Goal: Transaction & Acquisition: Book appointment/travel/reservation

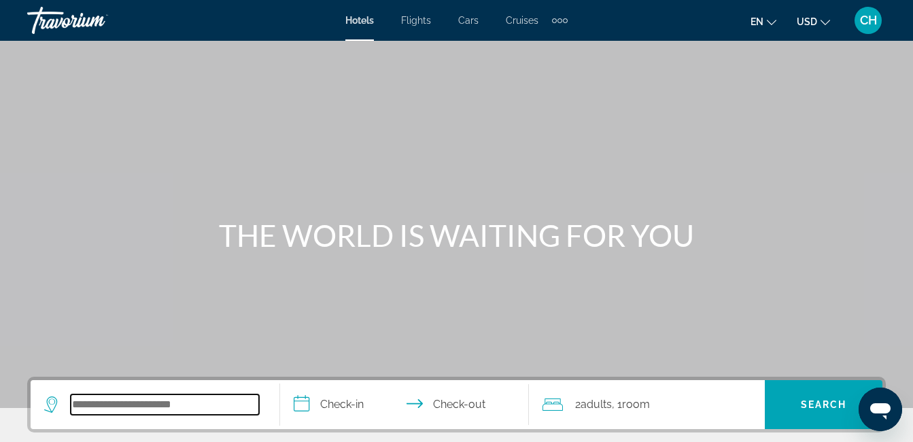
click at [162, 405] on input "Search widget" at bounding box center [165, 404] width 188 height 20
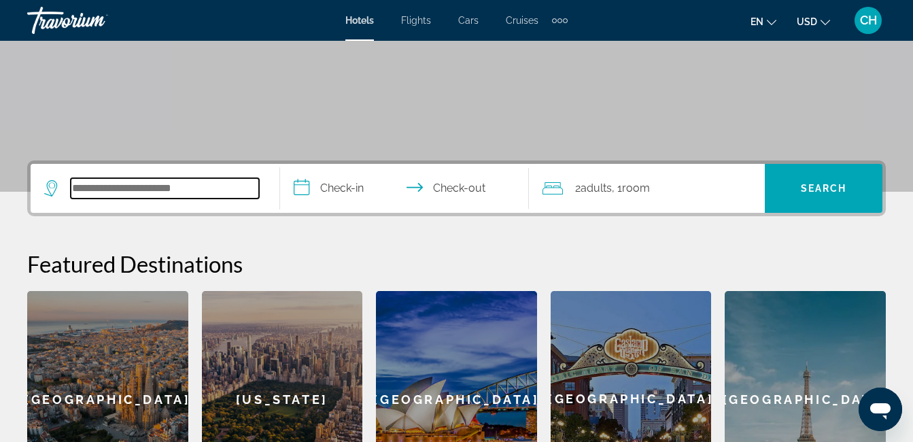
scroll to position [332, 0]
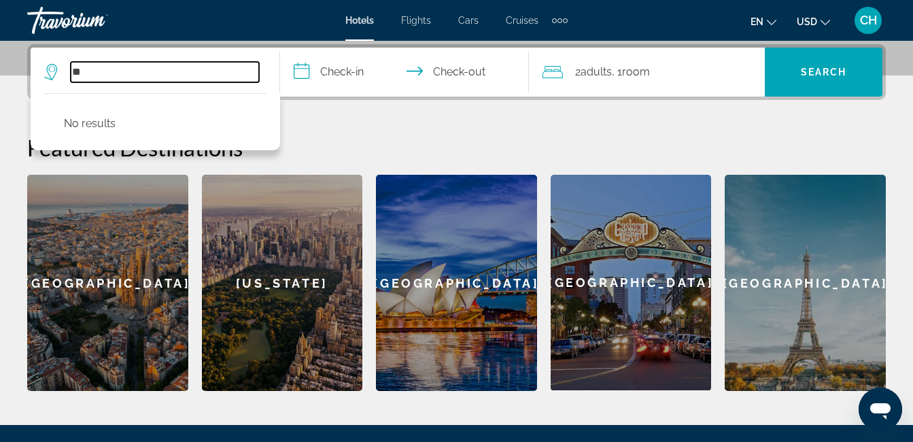
type input "*"
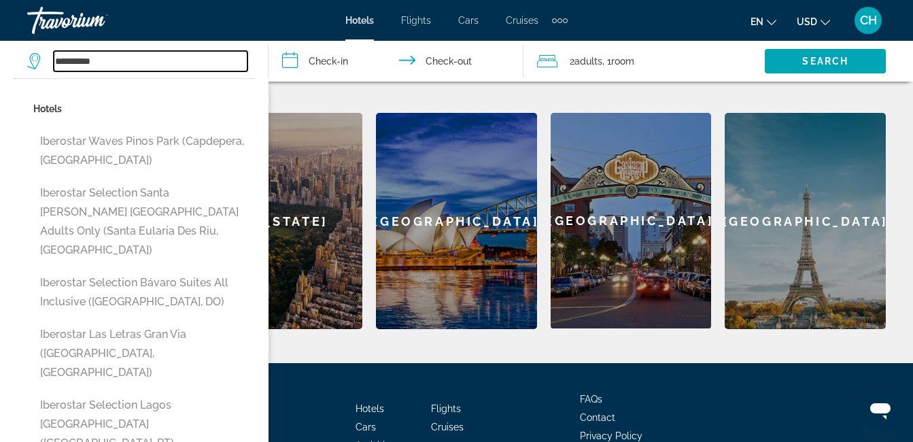
scroll to position [414, 0]
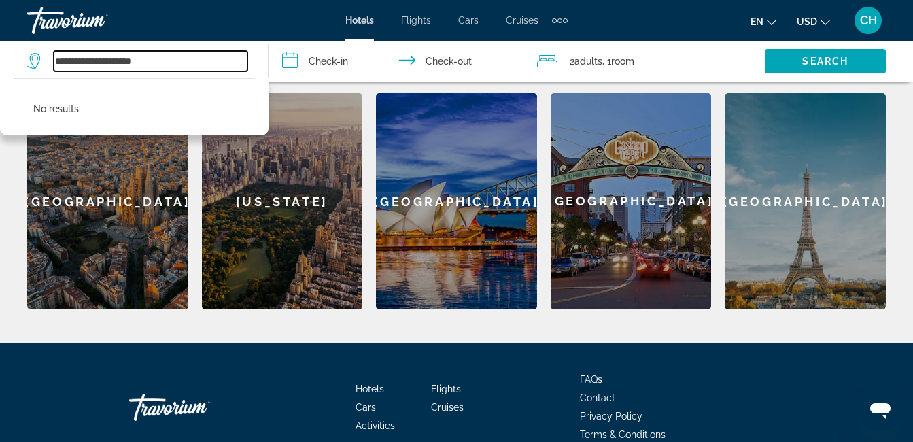
type input "**********"
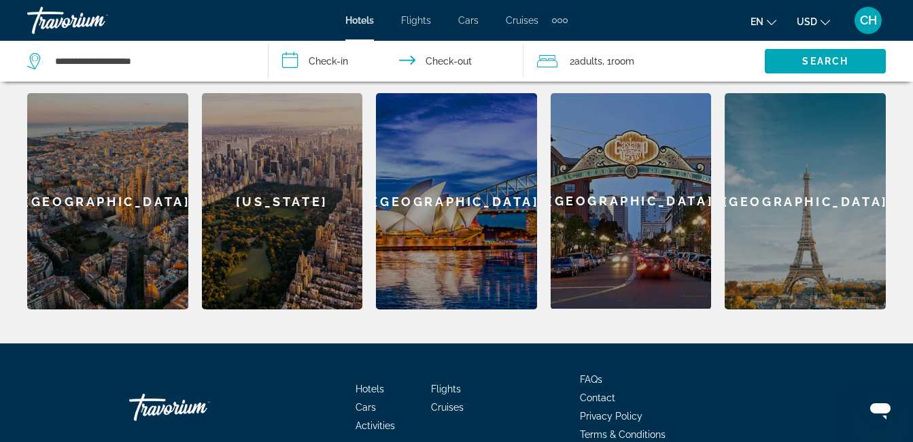
click at [326, 62] on input "**********" at bounding box center [399, 63] width 260 height 45
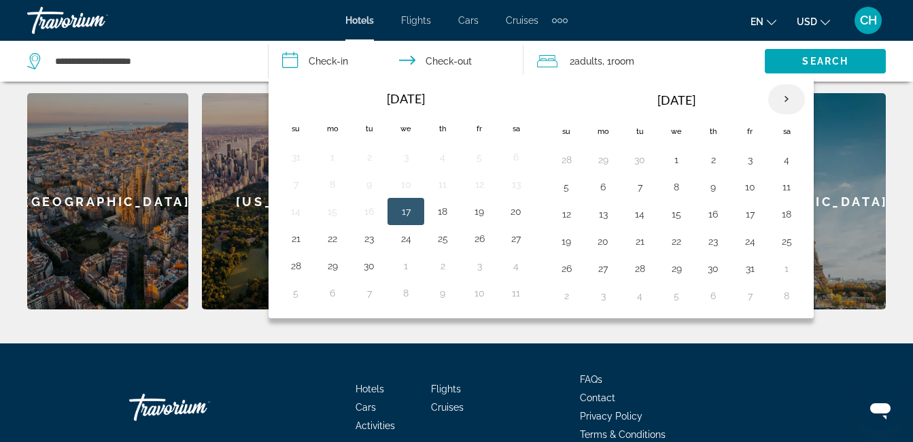
click at [783, 100] on th "Next month" at bounding box center [786, 99] width 37 height 30
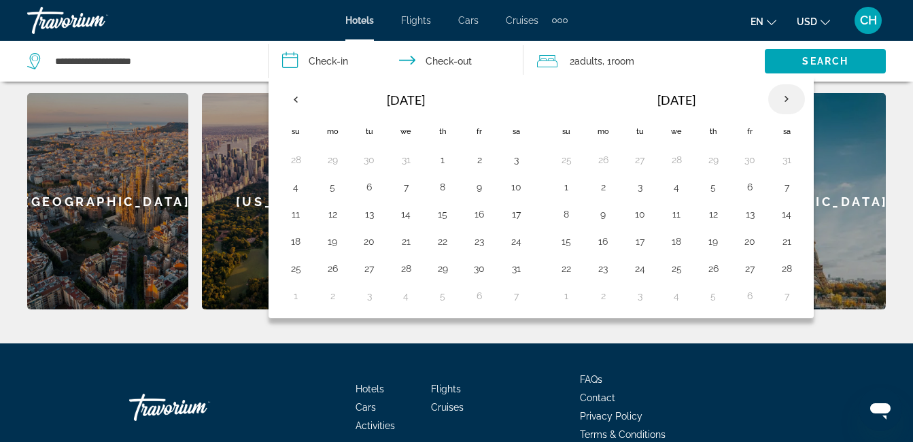
click at [783, 100] on th "Next month" at bounding box center [786, 99] width 37 height 30
click at [714, 159] on button "4" at bounding box center [713, 159] width 22 height 19
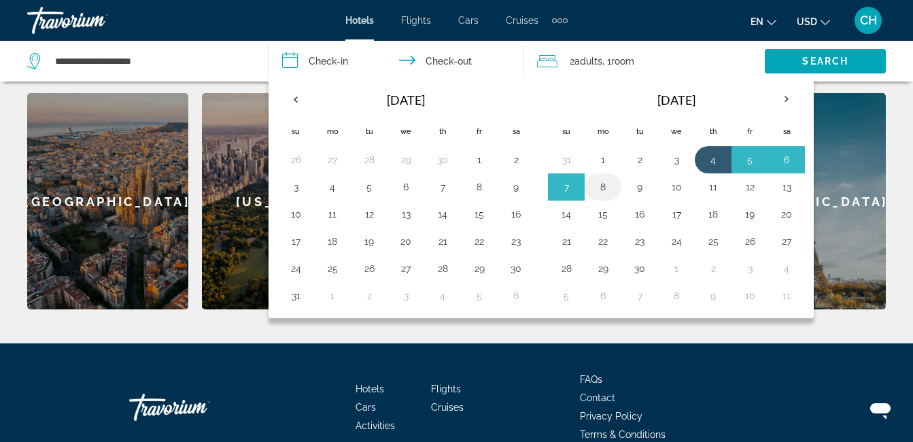
click at [609, 185] on button "8" at bounding box center [603, 186] width 22 height 19
type input "**********"
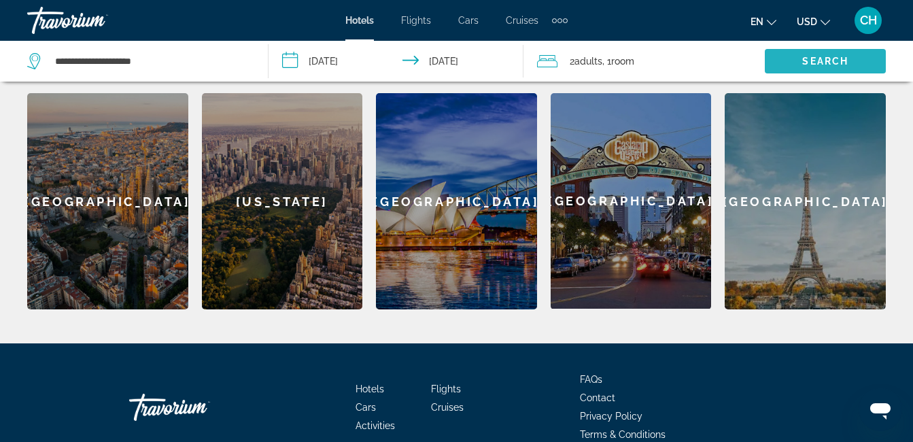
click at [842, 65] on span "Search" at bounding box center [825, 61] width 46 height 11
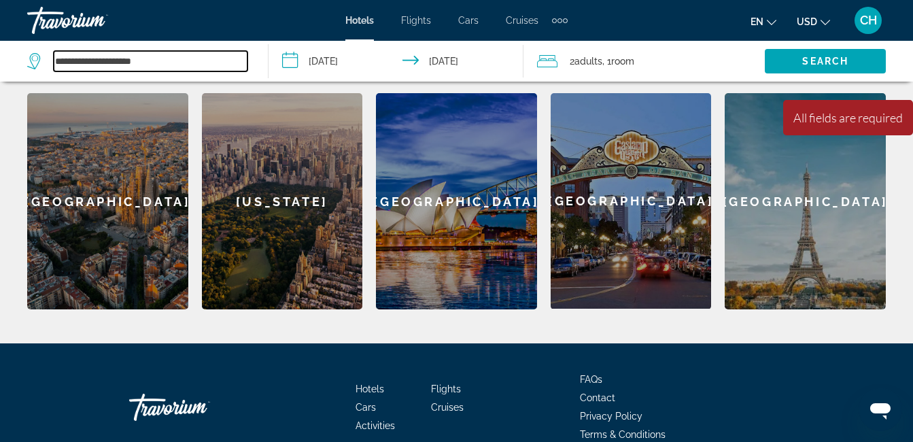
click at [88, 63] on input "**********" at bounding box center [151, 61] width 194 height 20
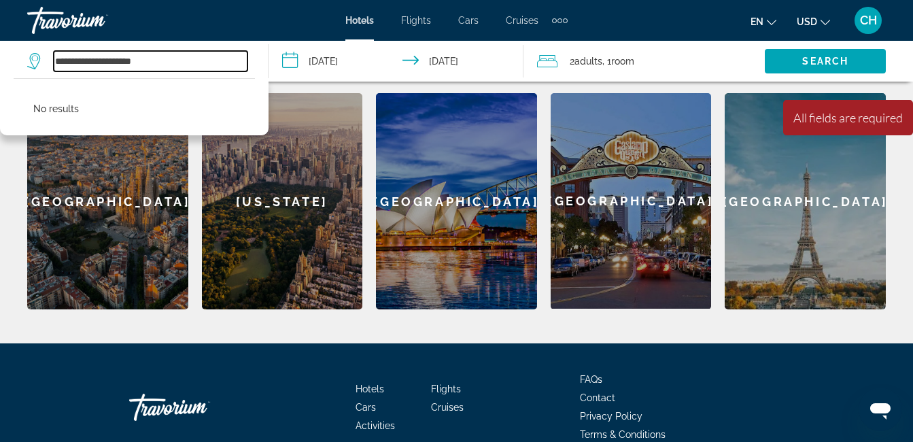
click at [107, 56] on input "**********" at bounding box center [151, 61] width 194 height 20
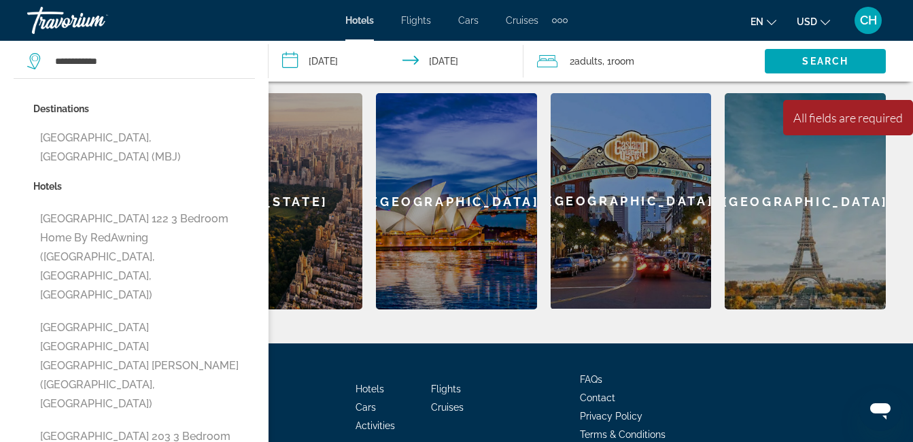
click at [99, 177] on p "Hotels" at bounding box center [144, 186] width 222 height 19
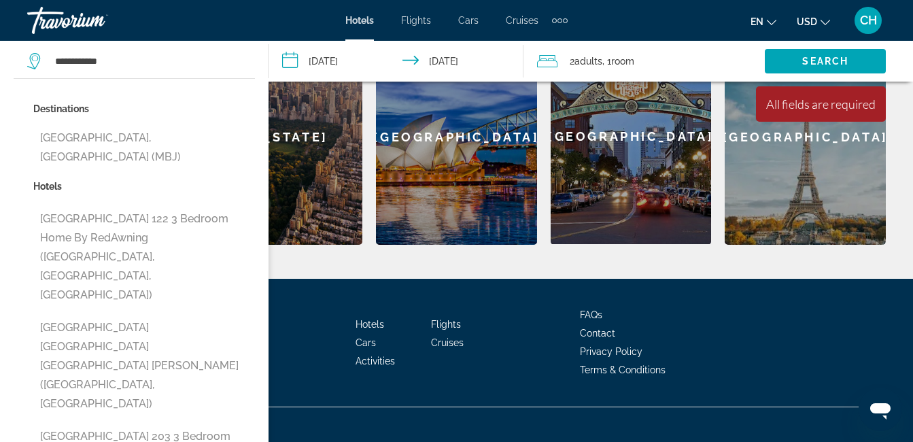
scroll to position [482, 0]
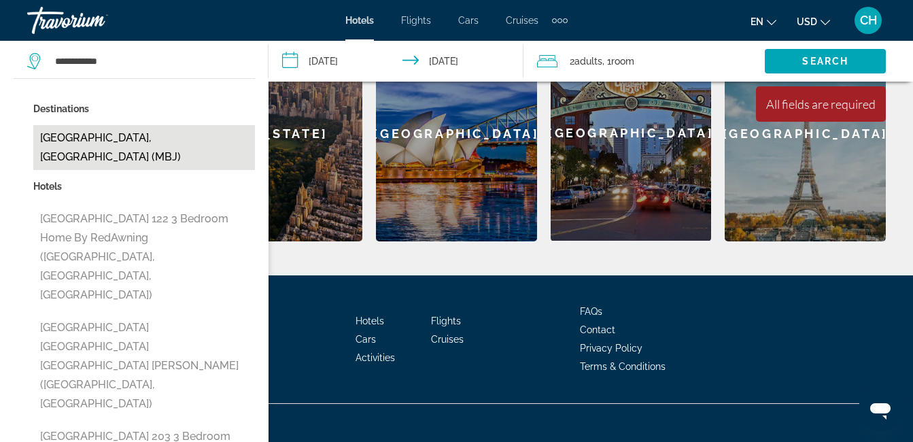
click at [131, 134] on button "[GEOGRAPHIC_DATA], [GEOGRAPHIC_DATA] (MBJ)" at bounding box center [144, 147] width 222 height 45
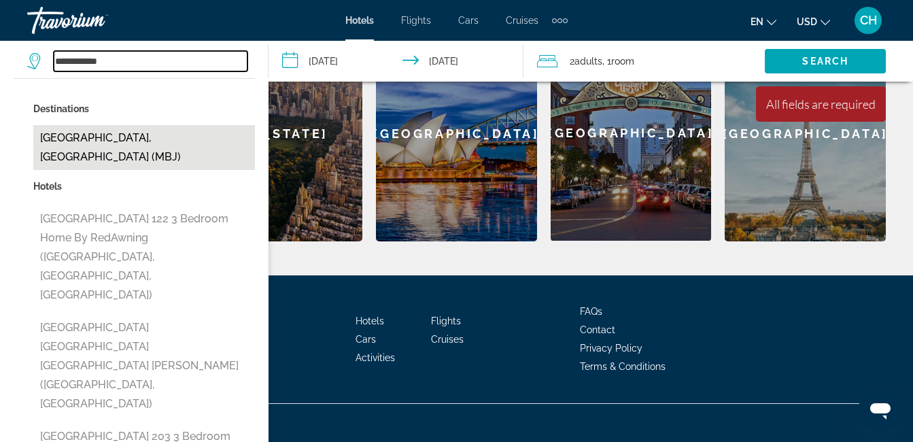
type input "**********"
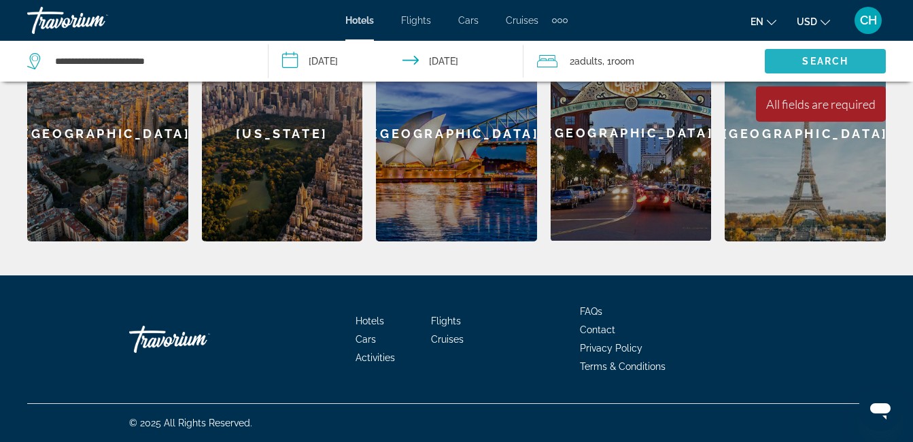
click at [806, 61] on span "Search" at bounding box center [825, 61] width 46 height 11
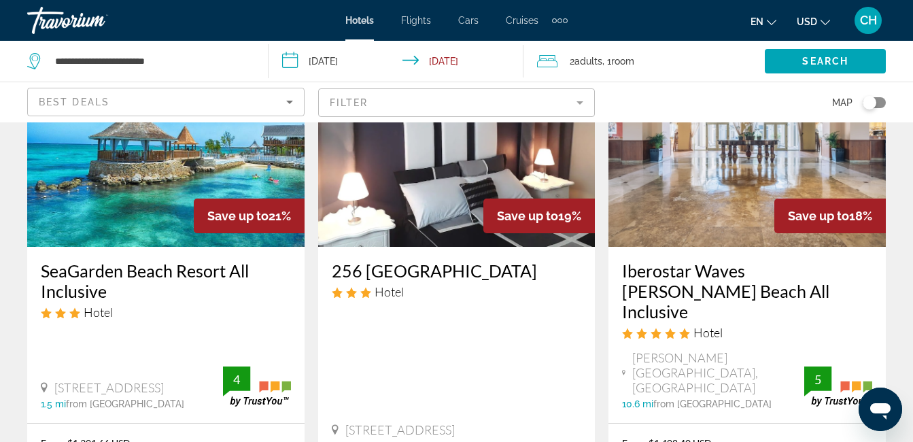
scroll to position [1380, 0]
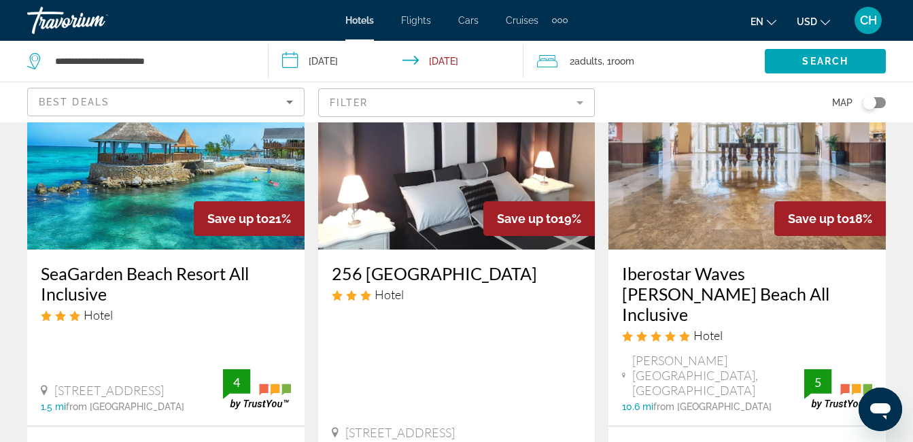
click at [744, 263] on h3 "Iberostar Waves [PERSON_NAME] Beach All Inclusive" at bounding box center [747, 293] width 250 height 61
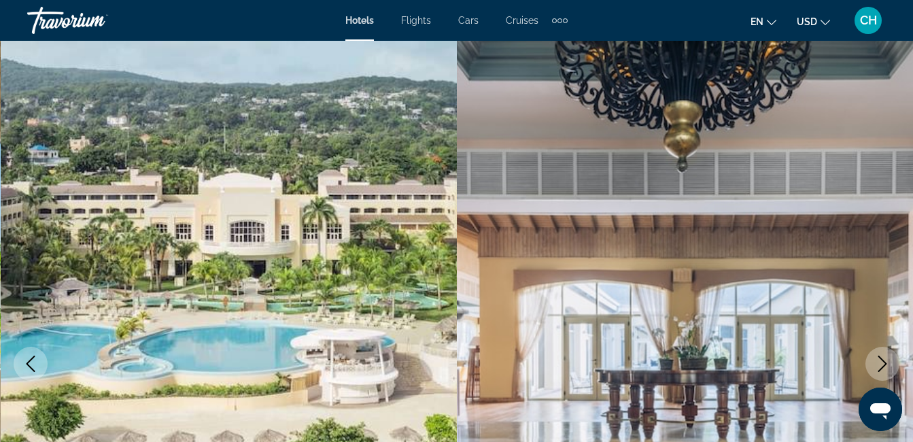
click at [880, 364] on icon "Next image" at bounding box center [882, 364] width 16 height 16
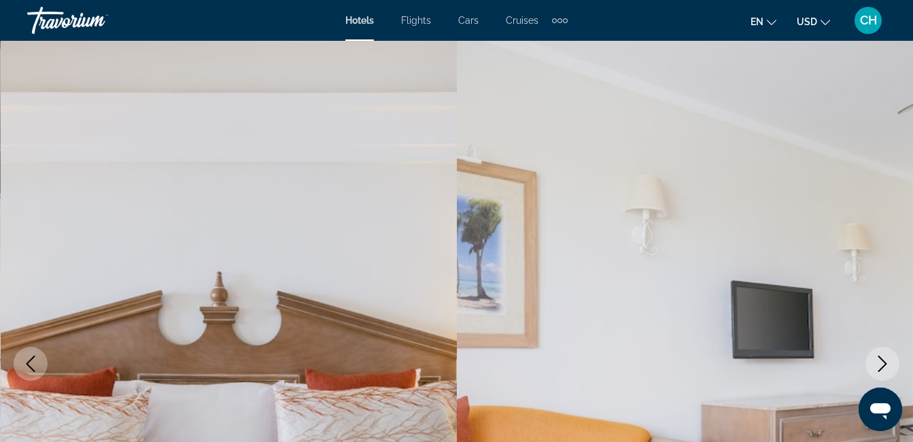
click at [880, 364] on icon "Next image" at bounding box center [882, 364] width 16 height 16
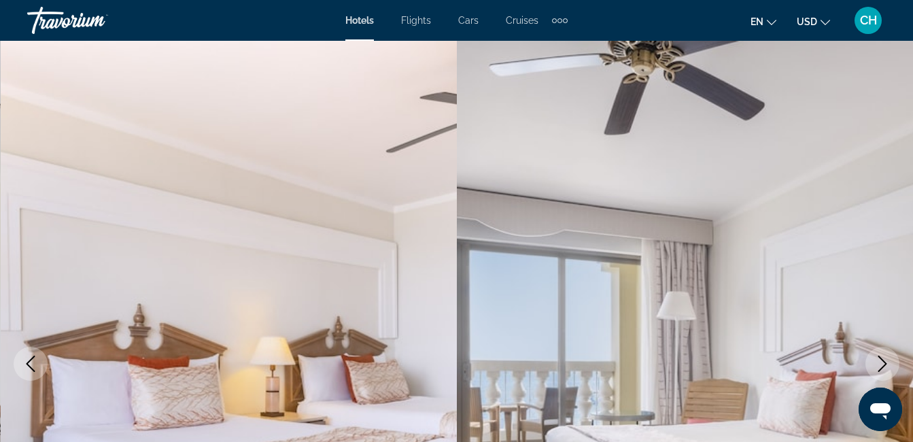
click at [880, 364] on icon "Next image" at bounding box center [882, 364] width 16 height 16
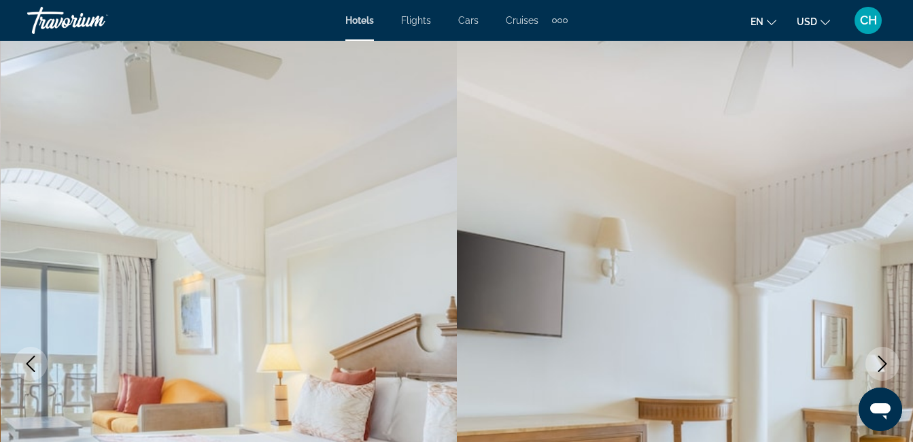
click at [24, 363] on icon "Previous image" at bounding box center [30, 364] width 16 height 16
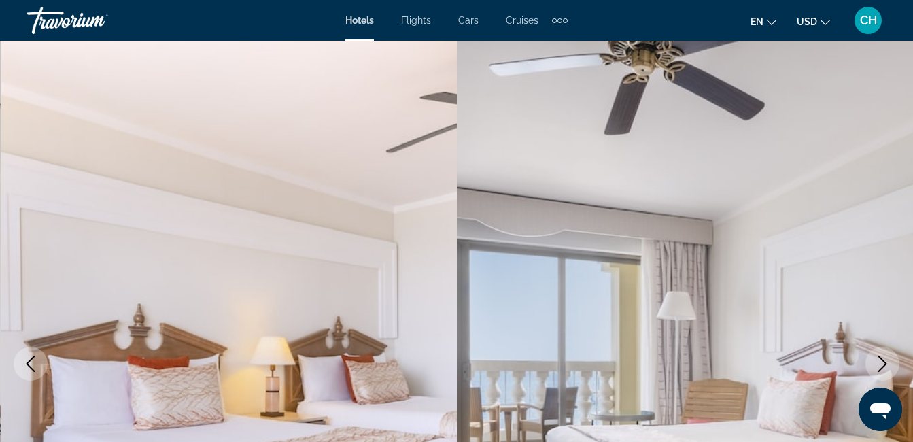
click at [27, 363] on icon "Previous image" at bounding box center [31, 364] width 9 height 16
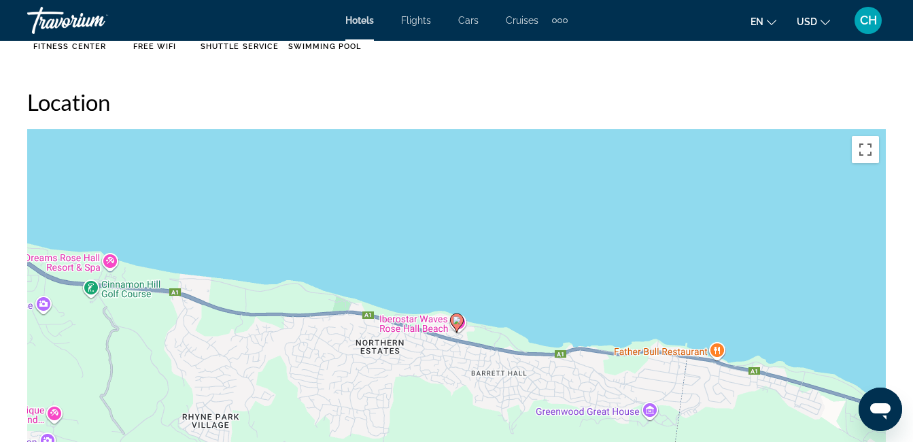
scroll to position [1496, 0]
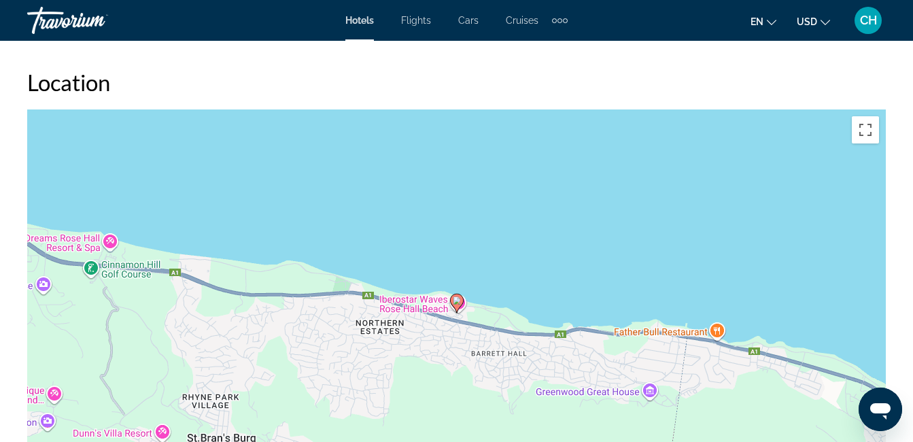
click at [454, 300] on image "Main content" at bounding box center [457, 300] width 8 height 8
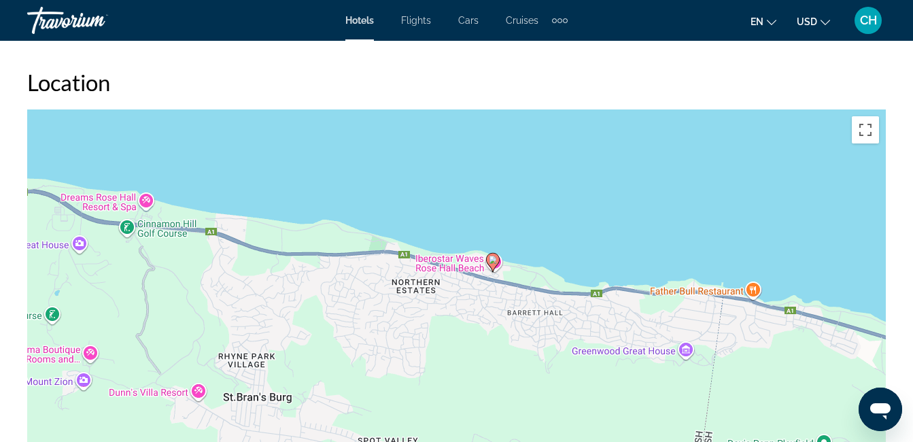
click at [492, 260] on image "Main content" at bounding box center [493, 260] width 8 height 8
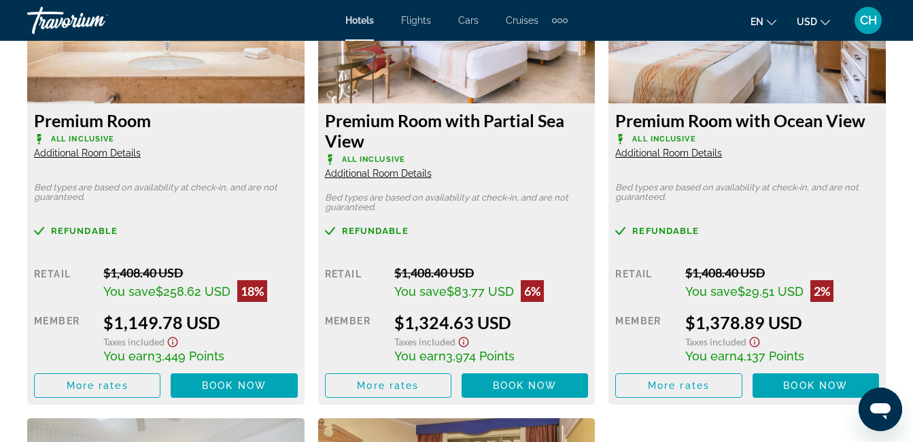
scroll to position [1556, 0]
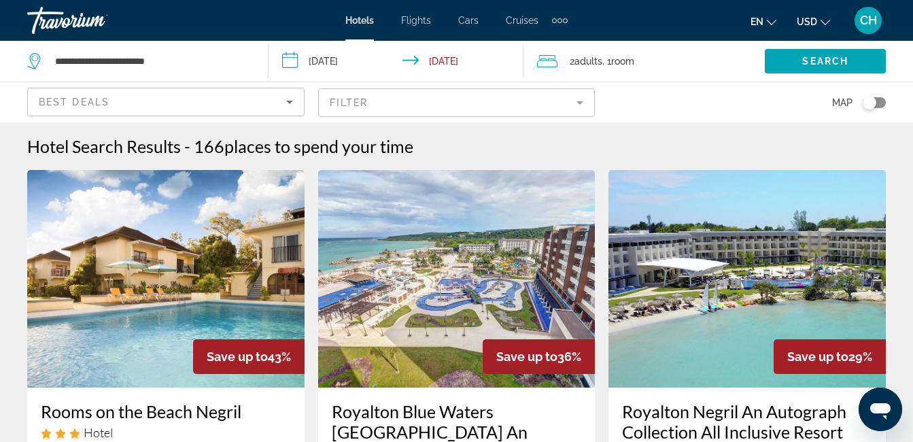
click at [430, 108] on mat-form-field "Filter" at bounding box center [456, 102] width 277 height 29
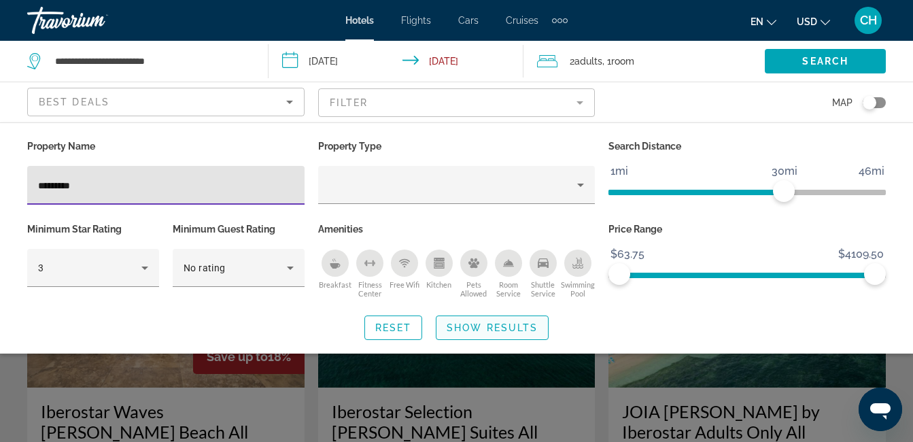
type input "*********"
click at [478, 328] on span "Show Results" at bounding box center [492, 327] width 91 height 11
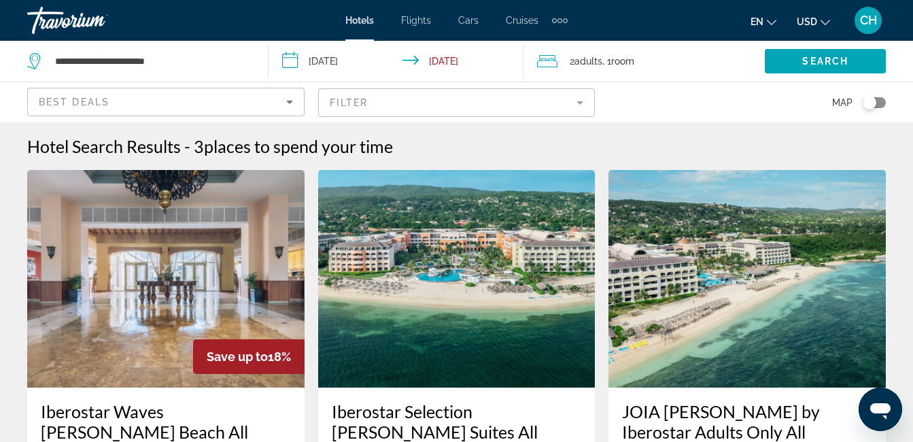
click at [732, 417] on h3 "JOIA [PERSON_NAME] by Iberostar Adults Only All Inclusive" at bounding box center [747, 431] width 250 height 61
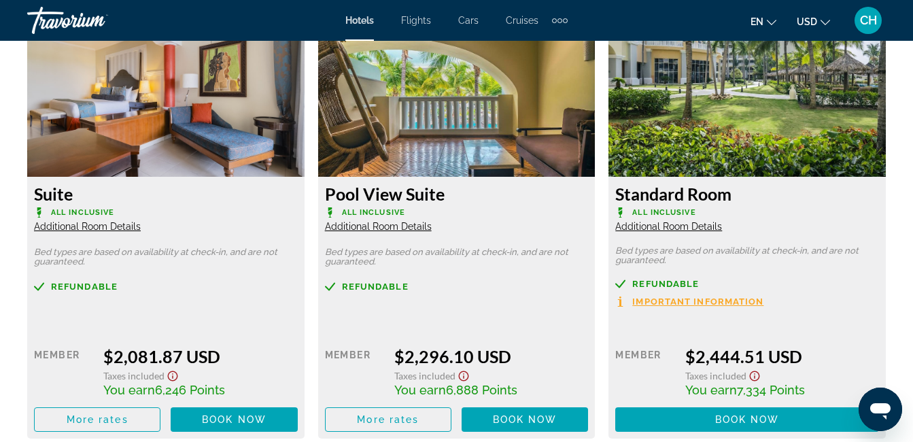
scroll to position [2252, 0]
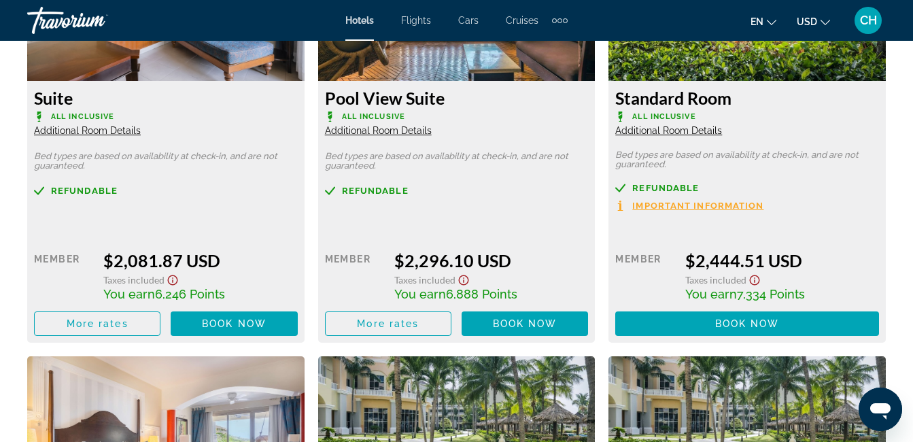
click at [101, 135] on span "Additional Room Details" at bounding box center [87, 130] width 107 height 11
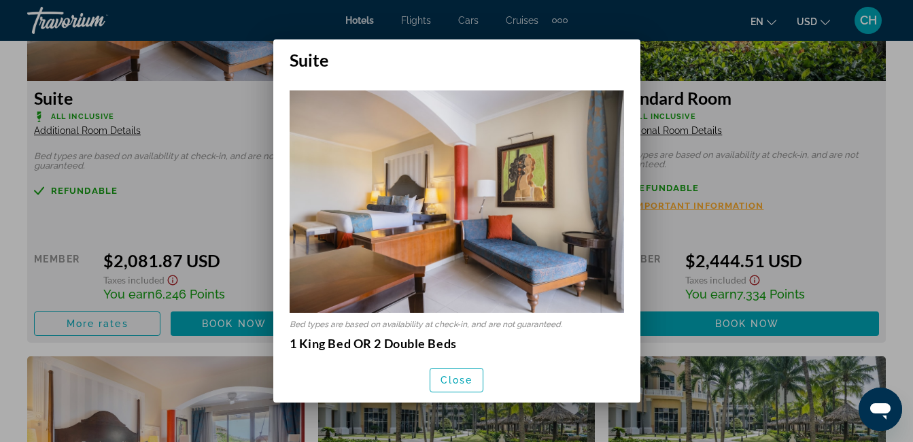
scroll to position [0, 0]
click at [458, 375] on span "Close" at bounding box center [457, 380] width 33 height 11
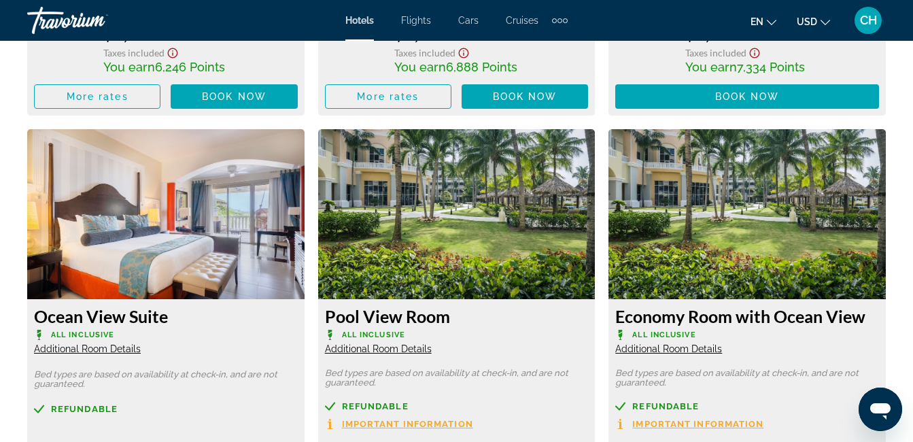
scroll to position [2540, 0]
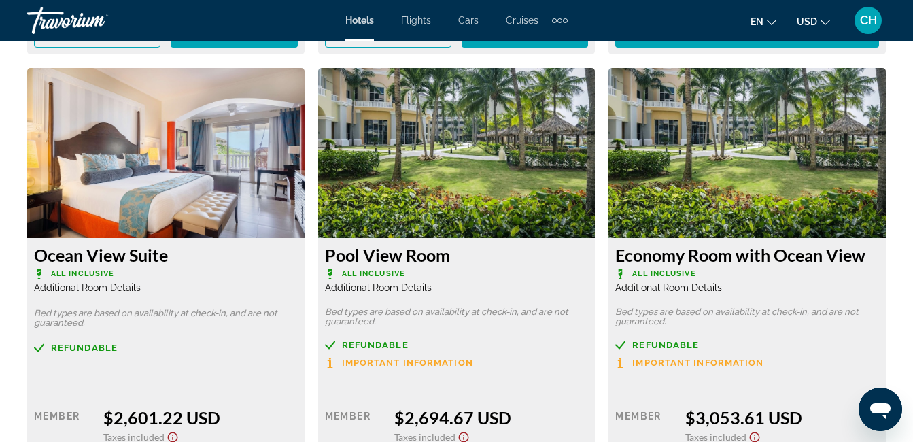
click at [412, 360] on span "Important Information" at bounding box center [407, 362] width 131 height 9
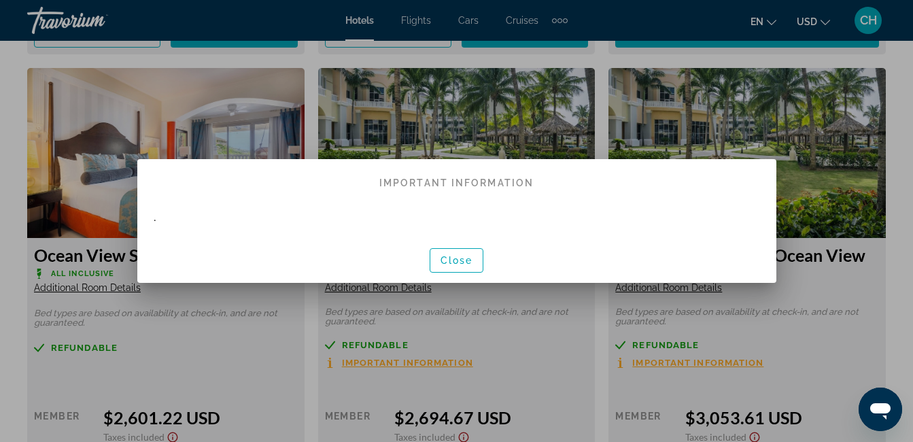
scroll to position [0, 0]
click at [442, 264] on span "Close" at bounding box center [457, 260] width 33 height 11
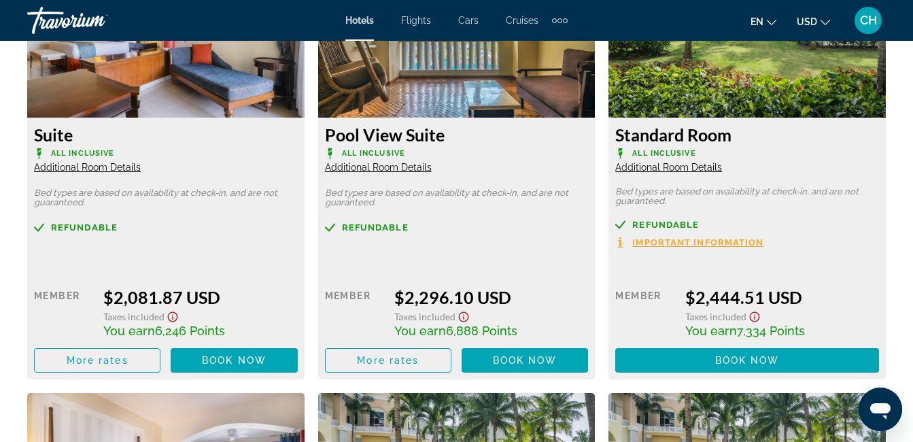
scroll to position [2187, 0]
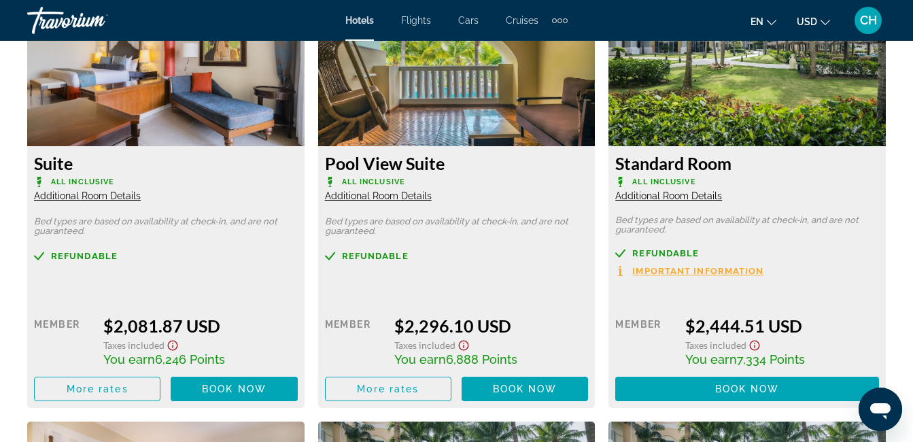
click at [174, 343] on icon "Show Taxes and Fees disclaimer" at bounding box center [173, 345] width 16 height 12
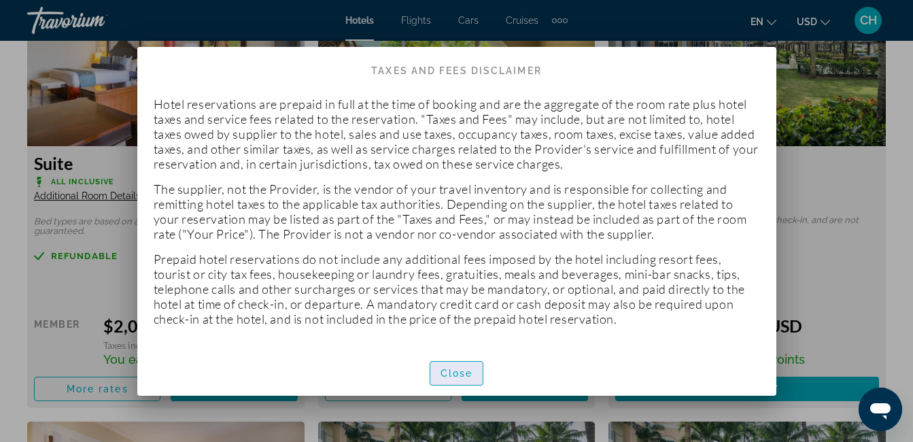
click at [458, 372] on span "Close" at bounding box center [457, 373] width 33 height 11
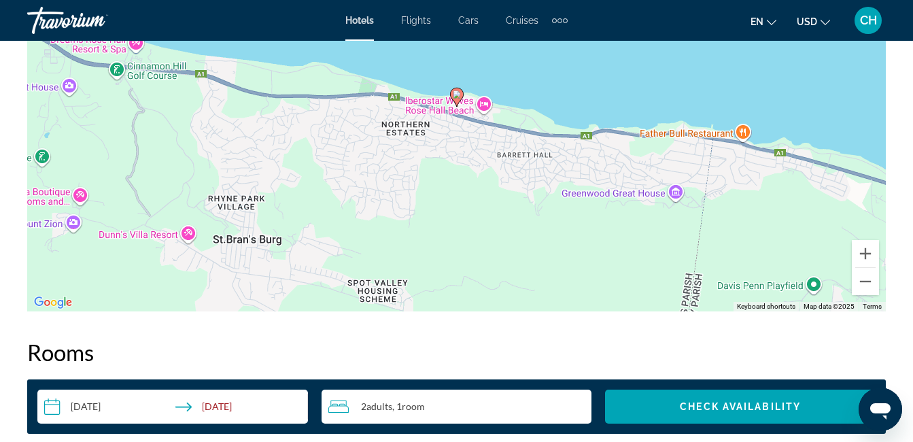
scroll to position [1697, 0]
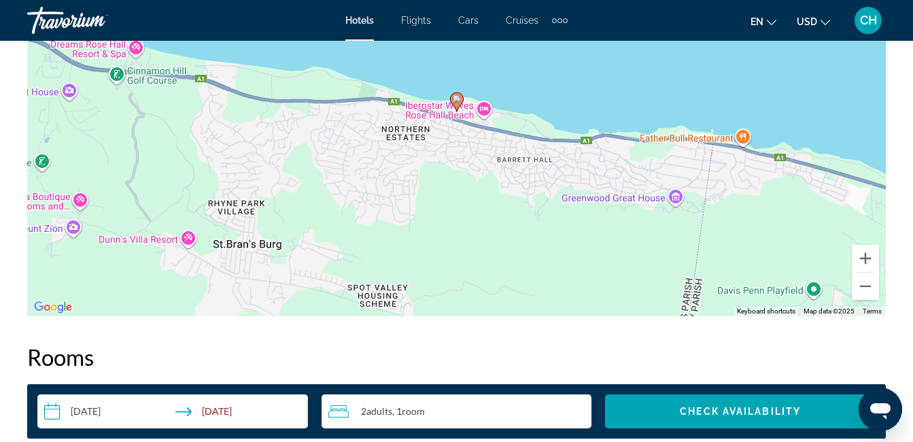
click at [481, 108] on div "To activate drag with keyboard, press Alt + Enter. Once in keyboard drag state,…" at bounding box center [456, 112] width 859 height 408
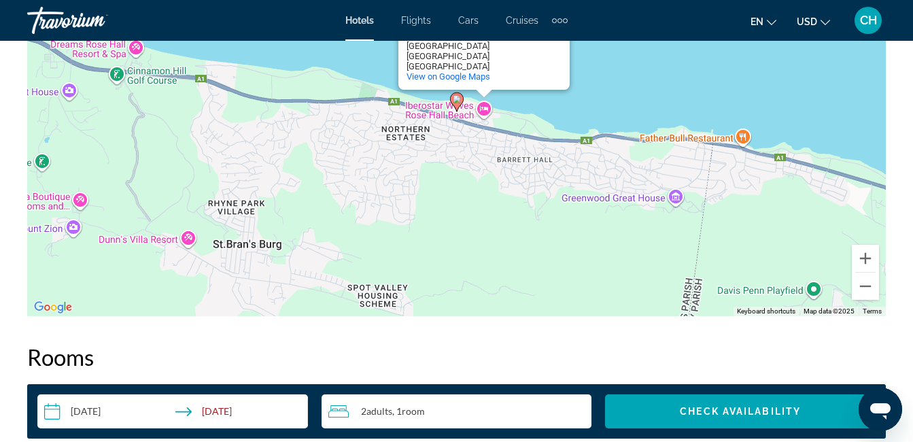
click at [481, 108] on div "To activate drag with keyboard, press Alt + Enter. Once in keyboard drag state,…" at bounding box center [456, 112] width 859 height 408
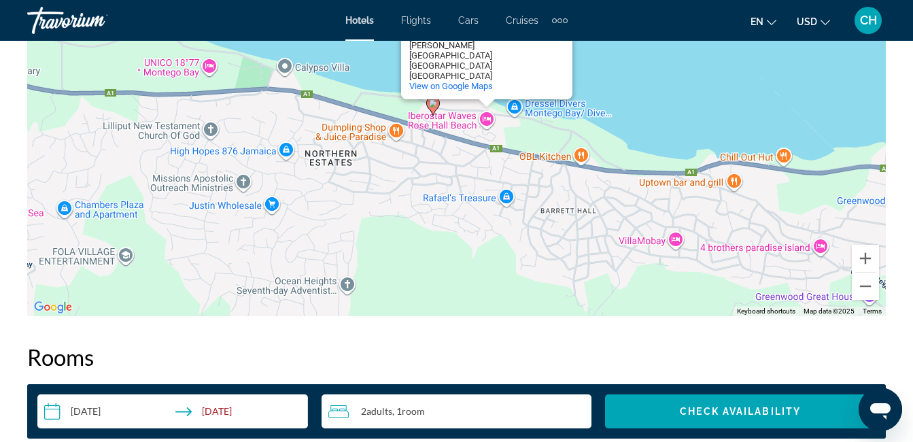
click at [433, 106] on image "Main content" at bounding box center [433, 103] width 8 height 8
click at [485, 118] on div "To activate drag with keyboard, press Alt + Enter. Once in keyboard drag state,…" at bounding box center [456, 112] width 859 height 408
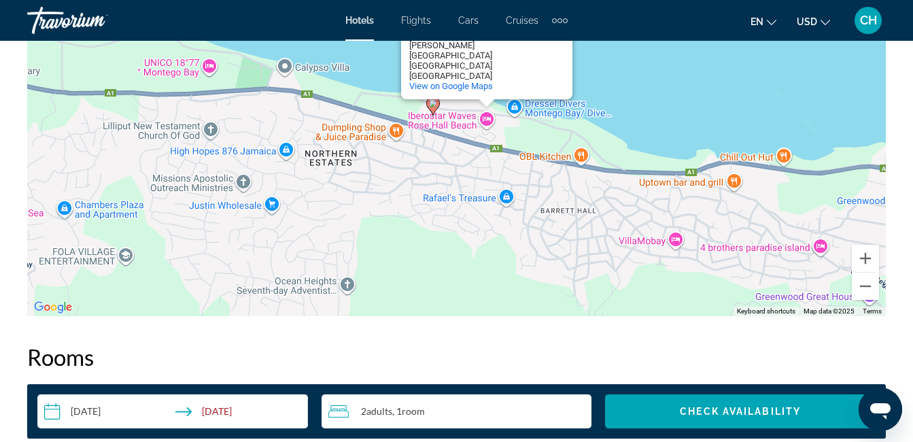
click at [485, 118] on div "To activate drag with keyboard, press Alt + Enter. Once in keyboard drag state,…" at bounding box center [456, 112] width 859 height 408
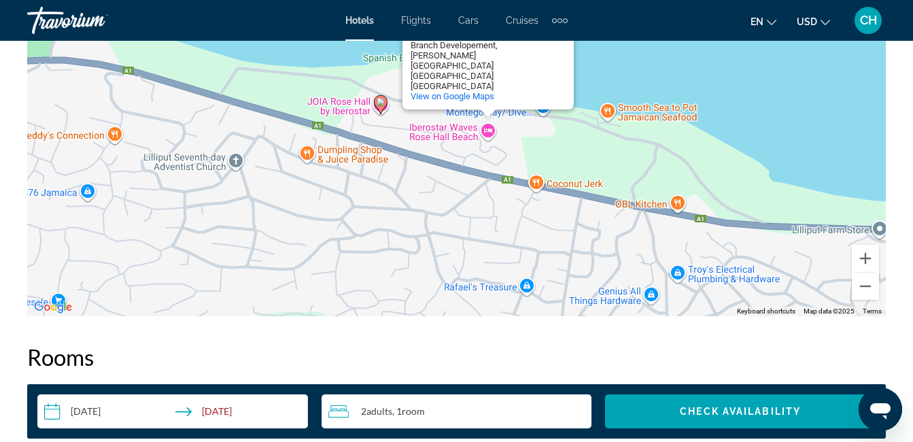
click at [385, 107] on icon "Main content" at bounding box center [381, 104] width 14 height 19
click at [381, 100] on image "Main content" at bounding box center [381, 102] width 8 height 8
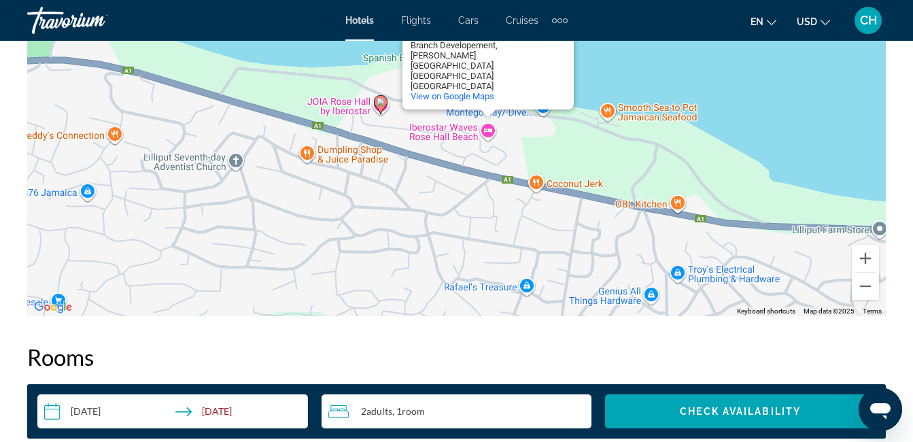
click at [381, 100] on image "Main content" at bounding box center [381, 102] width 8 height 8
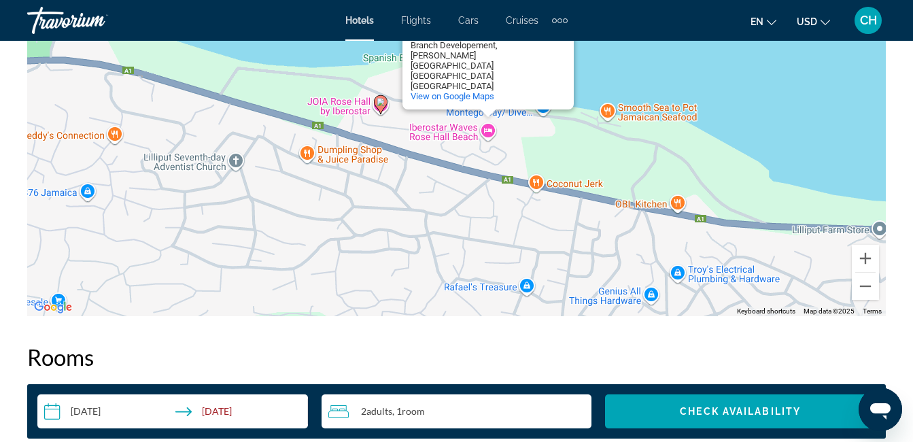
click at [381, 100] on image "Main content" at bounding box center [381, 102] width 8 height 8
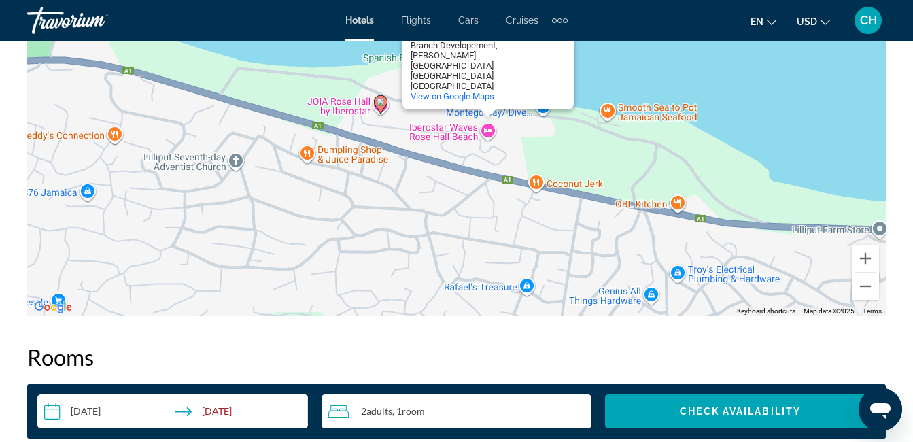
click at [381, 100] on image "Main content" at bounding box center [381, 102] width 8 height 8
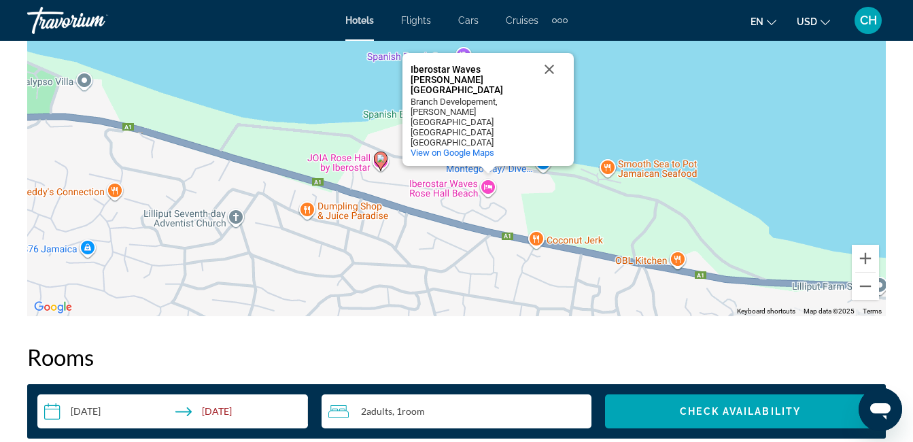
click at [381, 160] on image "Main content" at bounding box center [381, 158] width 8 height 8
click at [549, 84] on button "Close" at bounding box center [549, 69] width 33 height 33
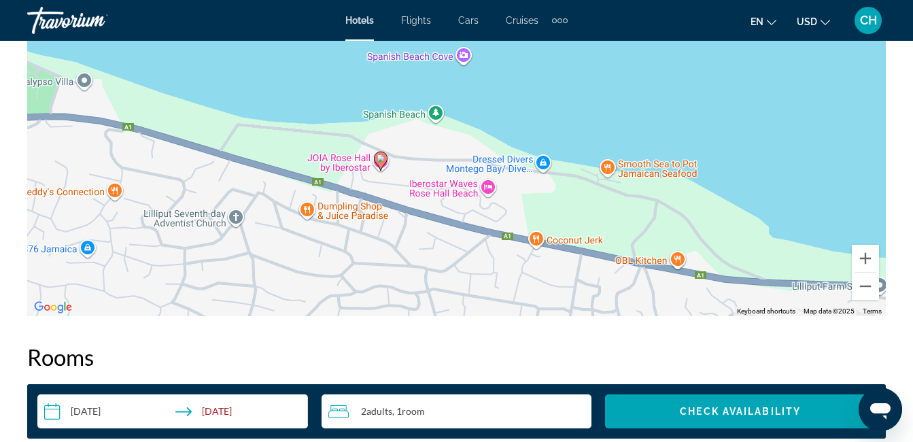
click at [381, 157] on image "Main content" at bounding box center [381, 158] width 8 height 8
click at [379, 163] on icon "Main content" at bounding box center [380, 161] width 12 height 18
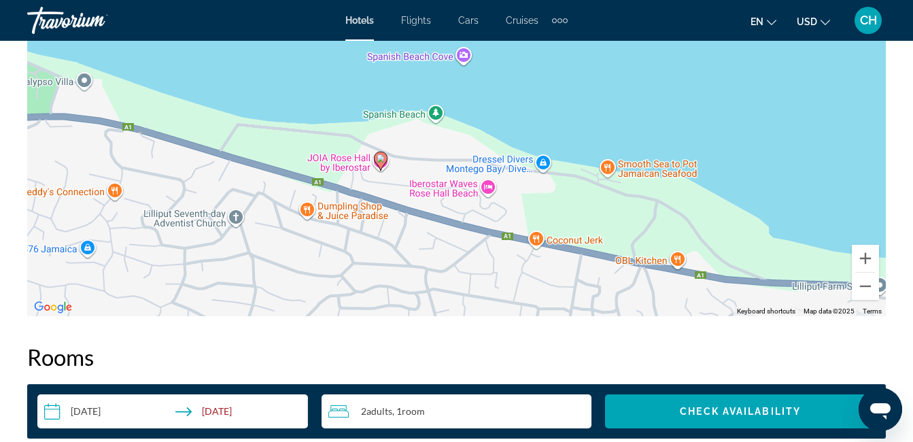
click at [379, 163] on icon "Main content" at bounding box center [380, 161] width 12 height 18
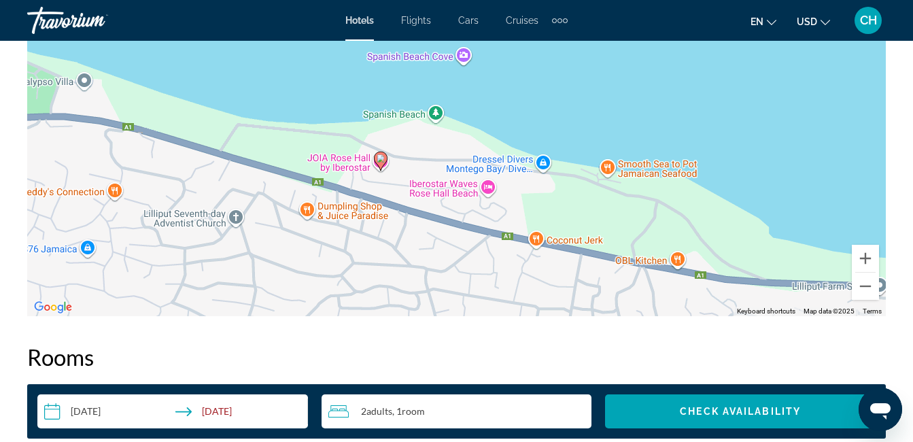
click at [383, 167] on gmp-advanced-marker "Main content" at bounding box center [381, 161] width 14 height 20
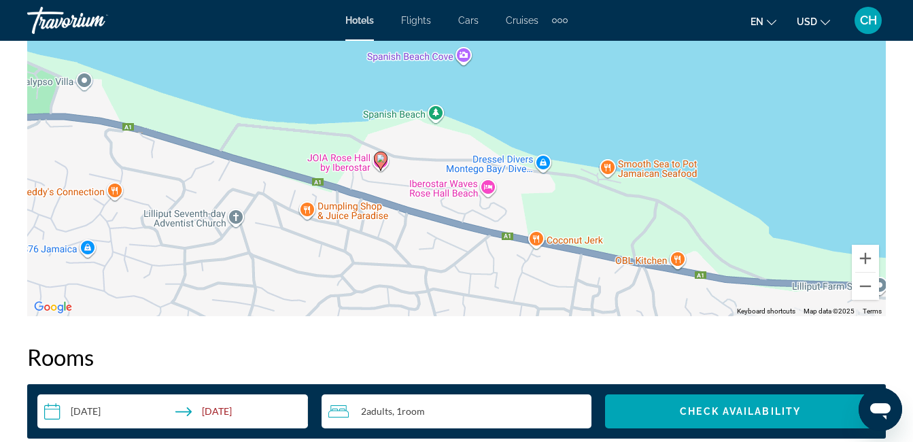
drag, startPoint x: 383, startPoint y: 167, endPoint x: 339, endPoint y: 168, distance: 44.2
click at [339, 168] on div "To activate drag with keyboard, press Alt + Enter. Once in keyboard drag state,…" at bounding box center [456, 112] width 859 height 408
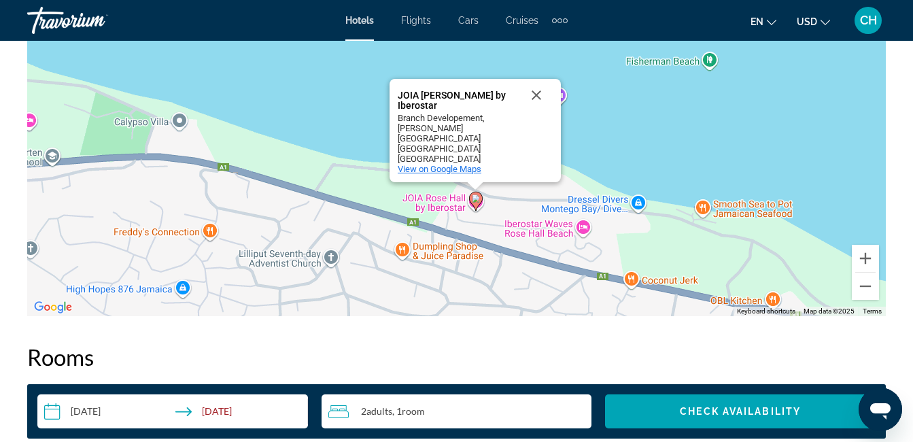
click at [458, 171] on span "View on Google Maps" at bounding box center [440, 169] width 84 height 10
click at [476, 203] on icon "Main content" at bounding box center [475, 201] width 12 height 18
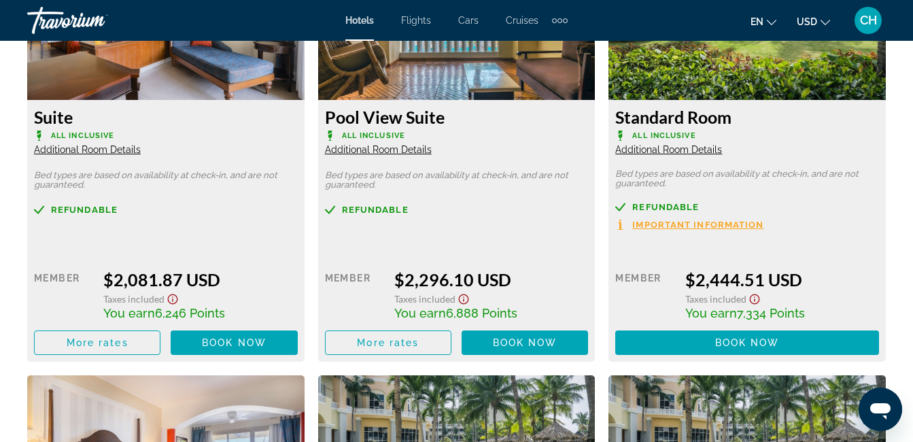
scroll to position [2250, 0]
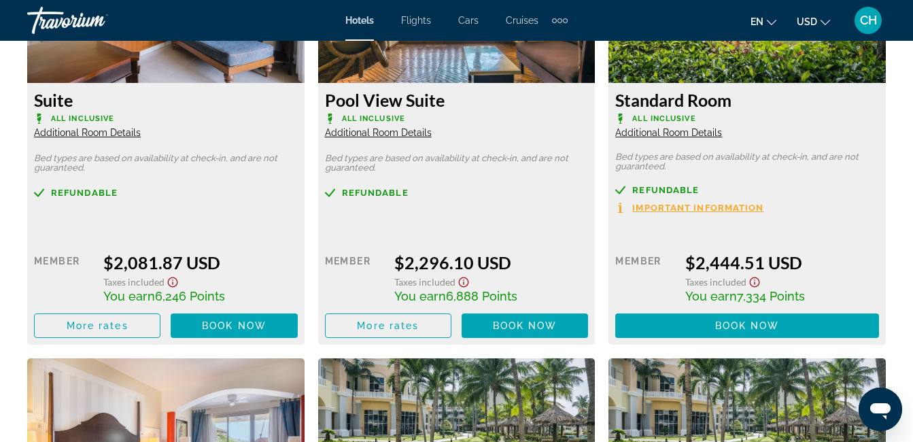
click at [561, 19] on div "Extra navigation items" at bounding box center [560, 20] width 5 height 5
